Goal: Information Seeking & Learning: Learn about a topic

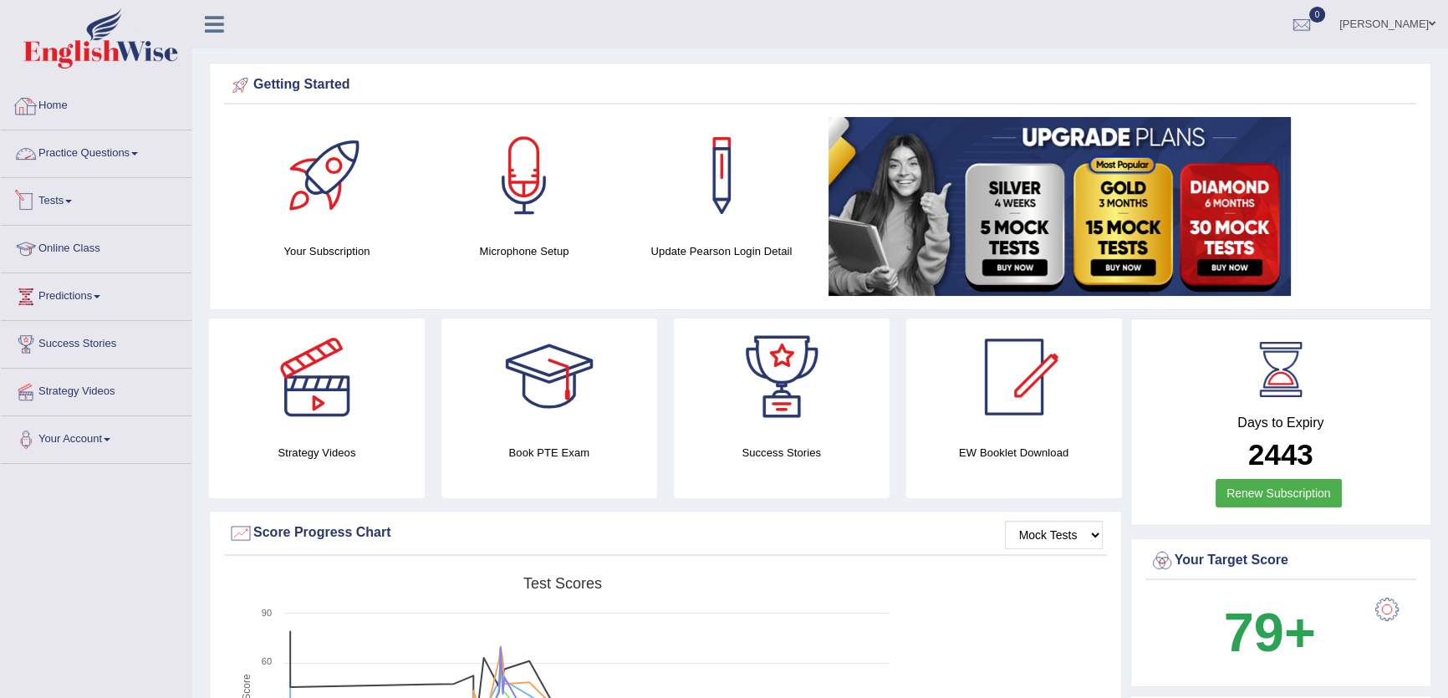
click at [125, 150] on link "Practice Questions" at bounding box center [96, 151] width 191 height 42
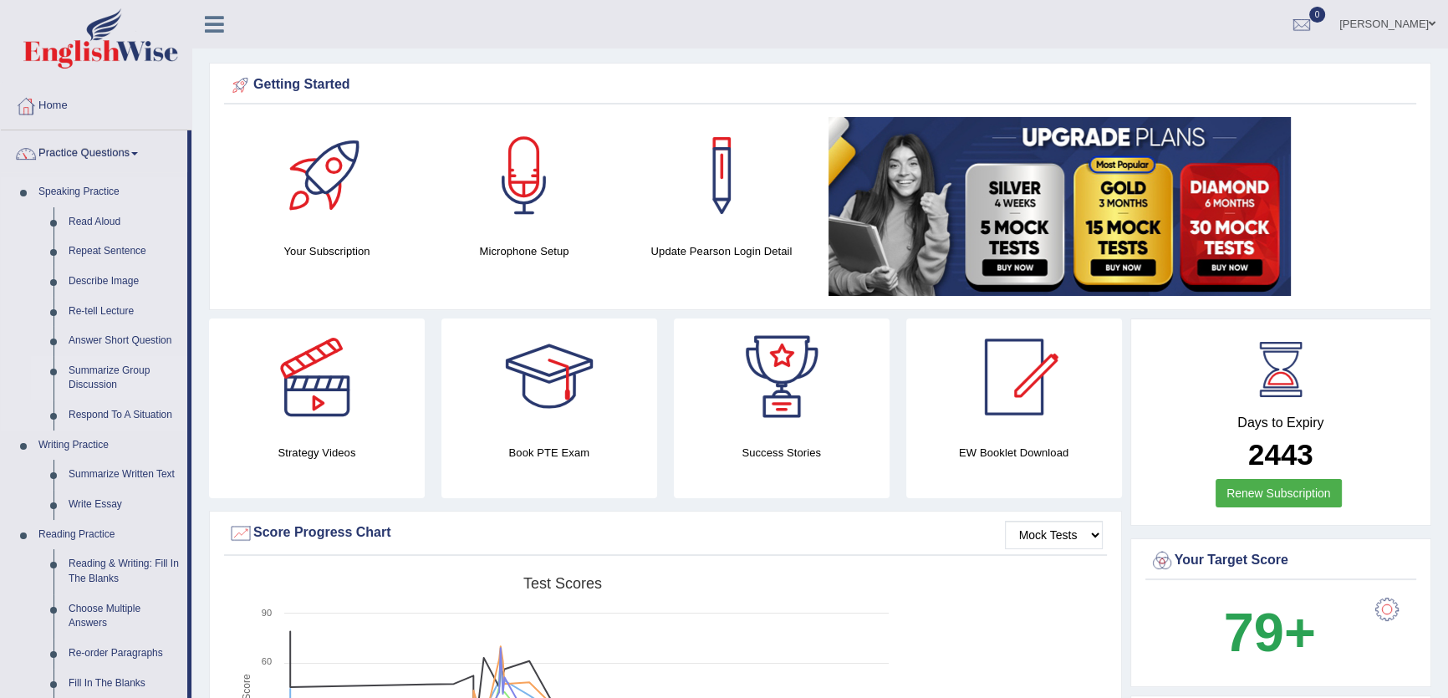
click at [106, 374] on link "Summarize Group Discussion" at bounding box center [124, 378] width 126 height 44
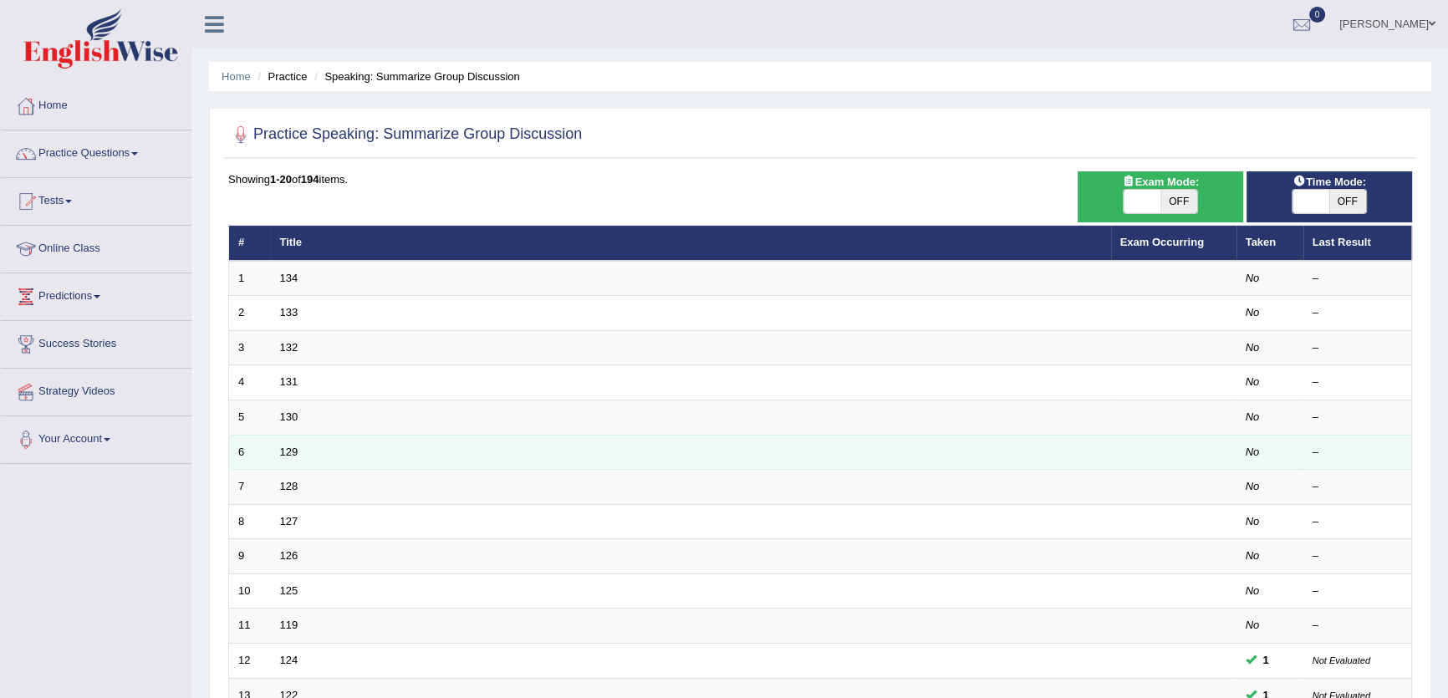
scroll to position [380, 0]
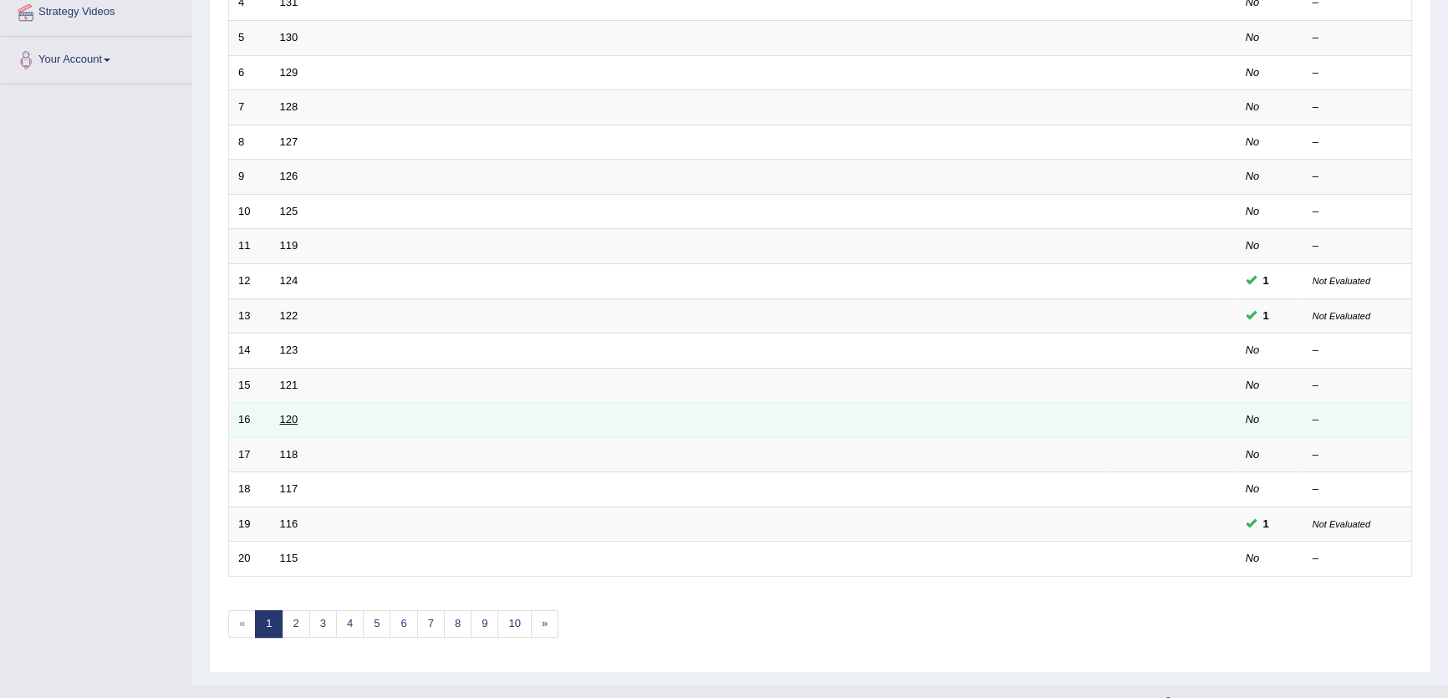
click at [286, 418] on link "120" at bounding box center [289, 419] width 18 height 13
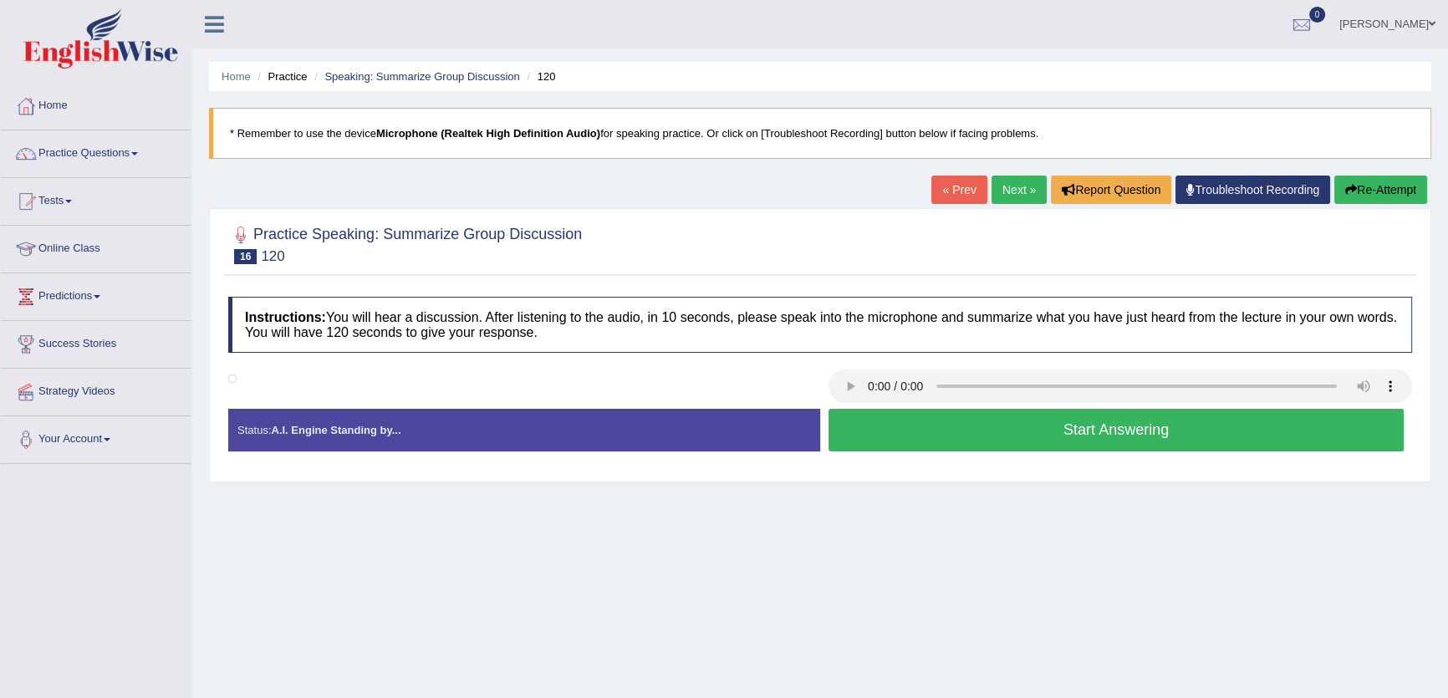
click at [1080, 431] on button "Start Answering" at bounding box center [1116, 430] width 575 height 43
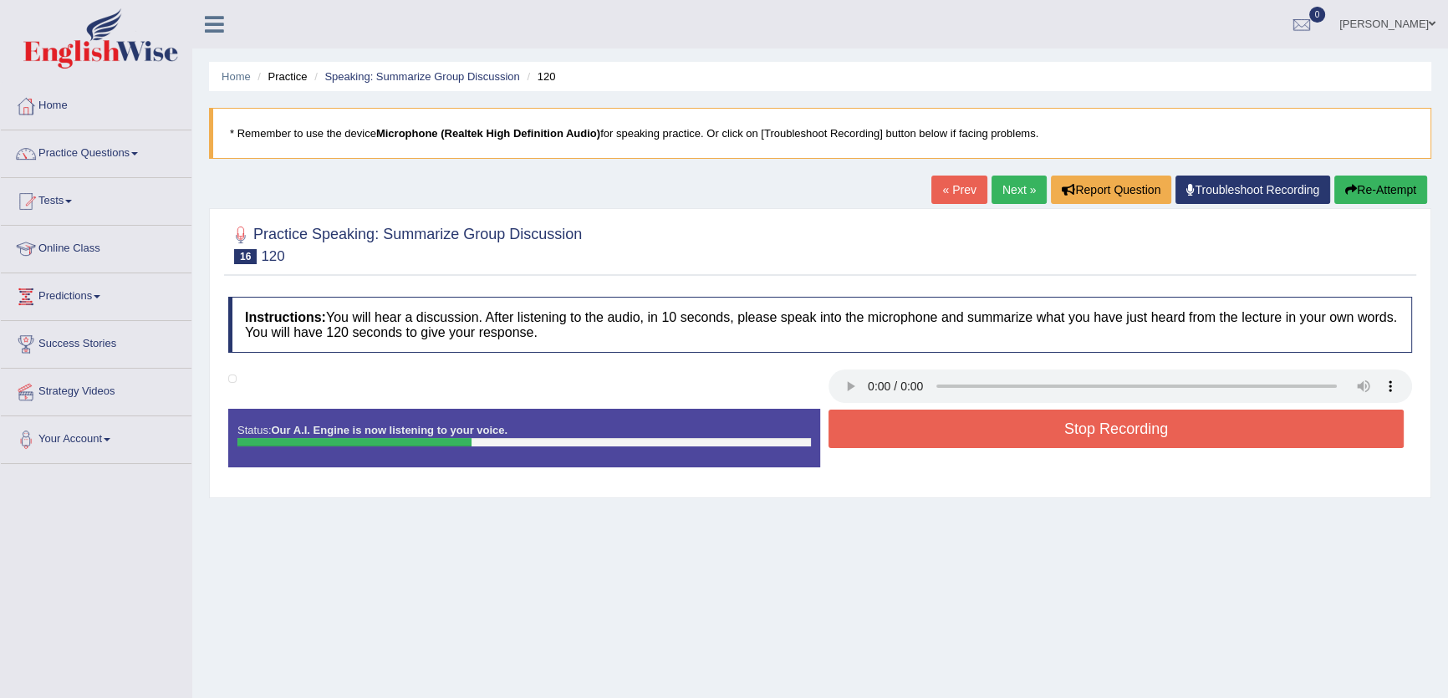
click at [1264, 435] on button "Stop Recording" at bounding box center [1116, 429] width 575 height 38
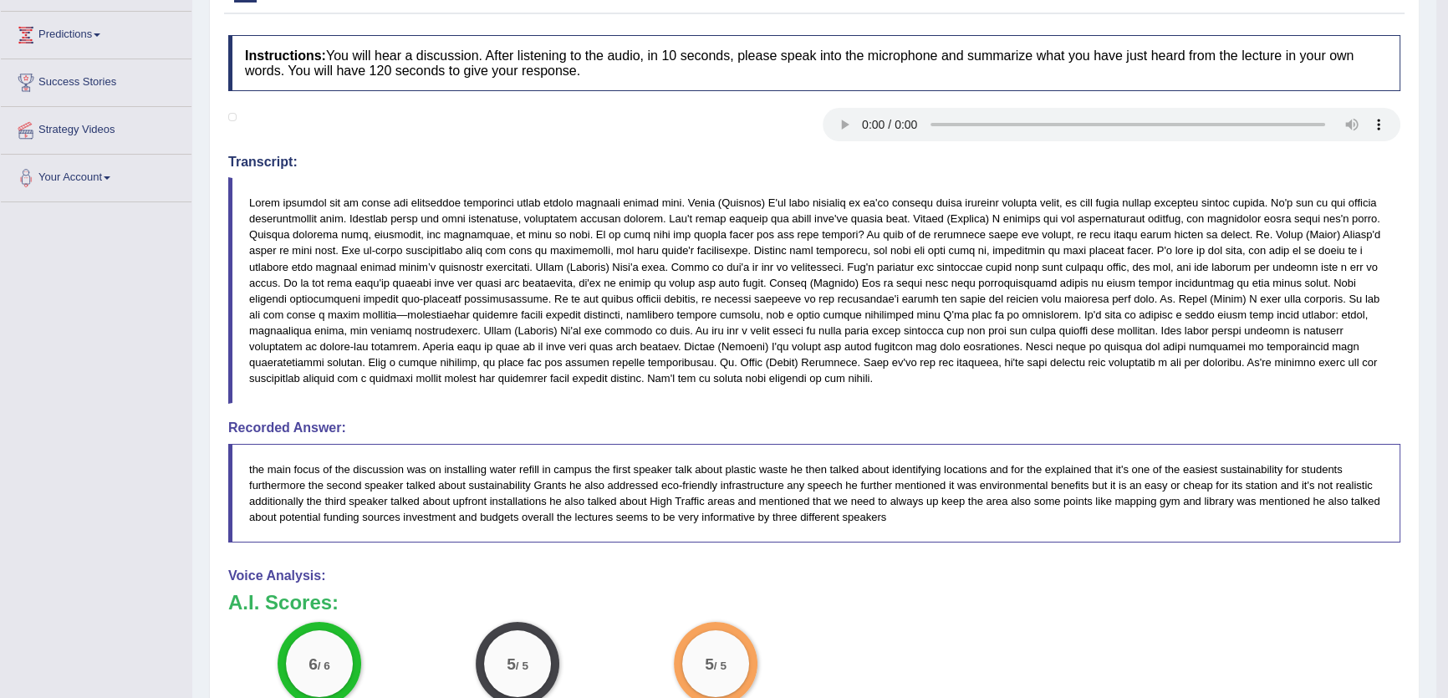
scroll to position [304, 0]
